Goal: Find specific page/section: Find specific page/section

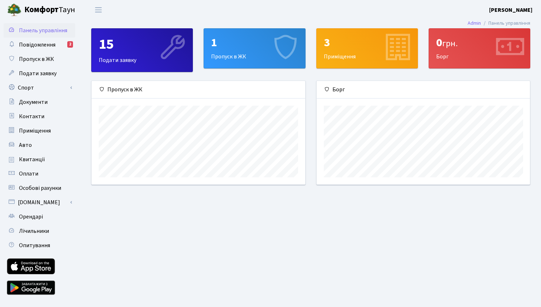
scroll to position [103, 213]
click at [25, 160] on span "Квитанції" at bounding box center [32, 159] width 26 height 8
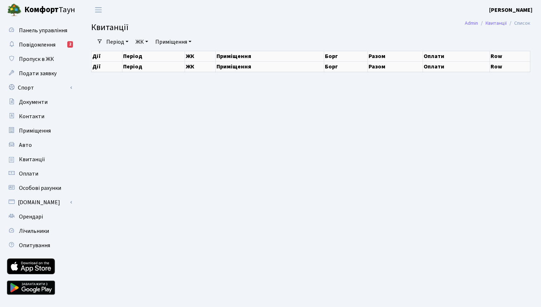
select select "25"
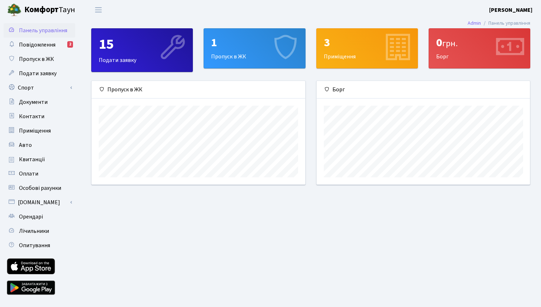
scroll to position [103, 213]
click at [31, 174] on span "Оплати" at bounding box center [28, 174] width 19 height 8
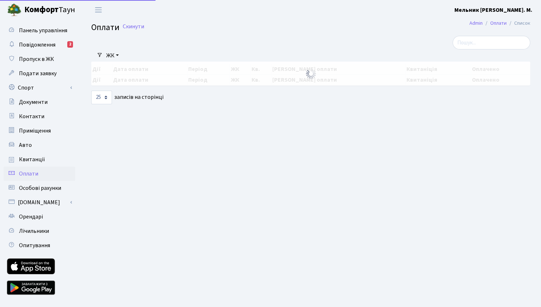
select select "25"
